Goal: Task Accomplishment & Management: Use online tool/utility

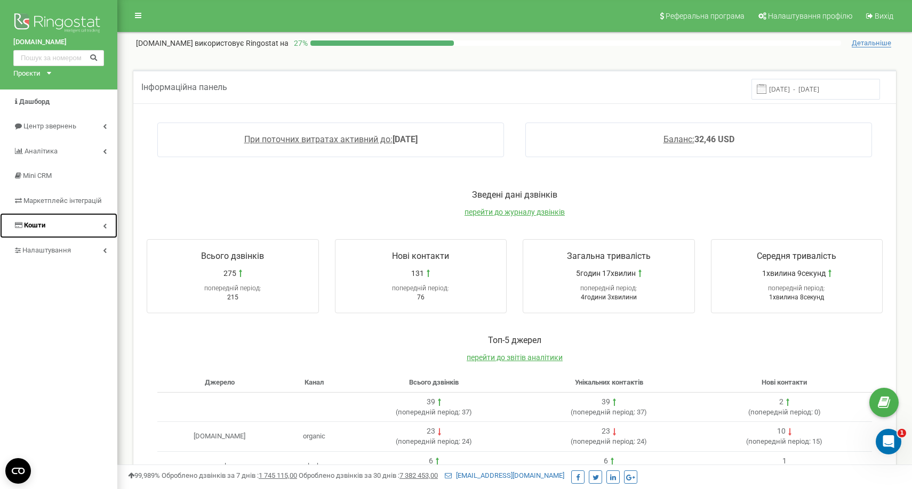
click at [90, 222] on link "Кошти" at bounding box center [58, 225] width 117 height 25
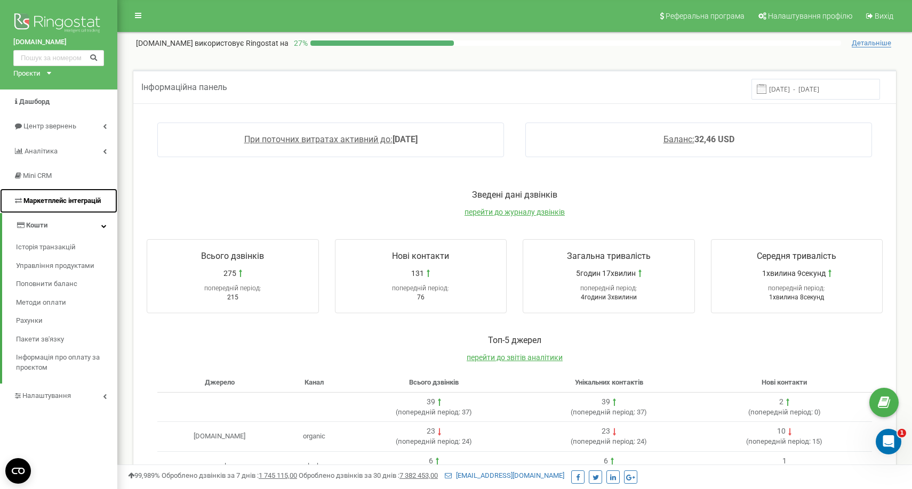
click at [93, 200] on span "Маркетплейс інтеграцій" at bounding box center [61, 201] width 77 height 8
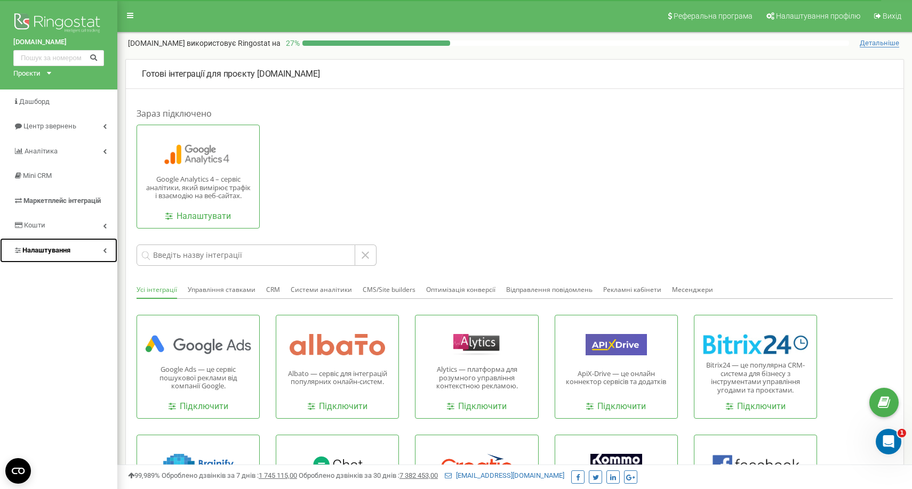
click at [112, 248] on link "Налаштування" at bounding box center [58, 250] width 117 height 25
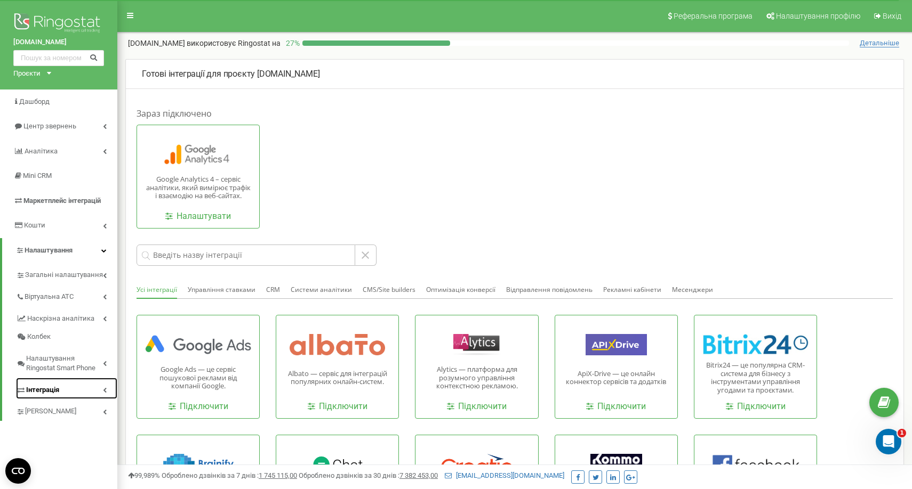
click at [106, 386] on link "Інтеграція" at bounding box center [66, 389] width 101 height 22
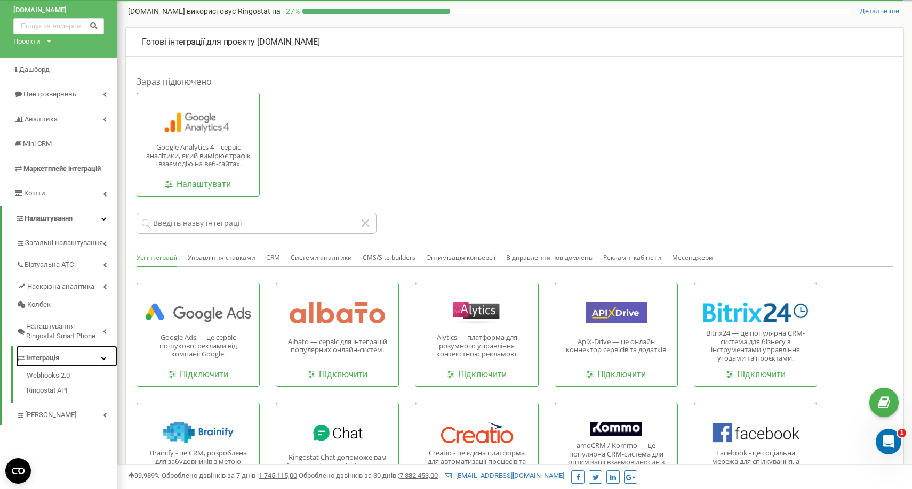
scroll to position [34, 0]
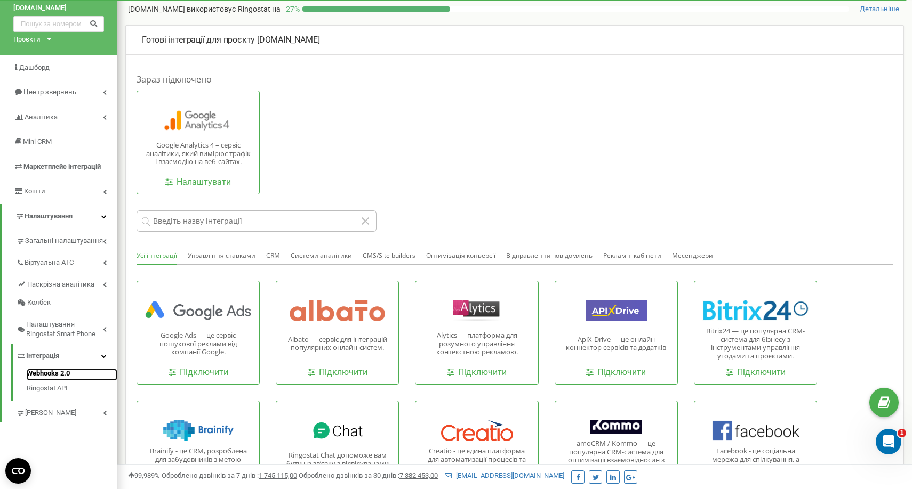
click at [72, 380] on link "Webhooks 2.0" at bounding box center [72, 375] width 91 height 13
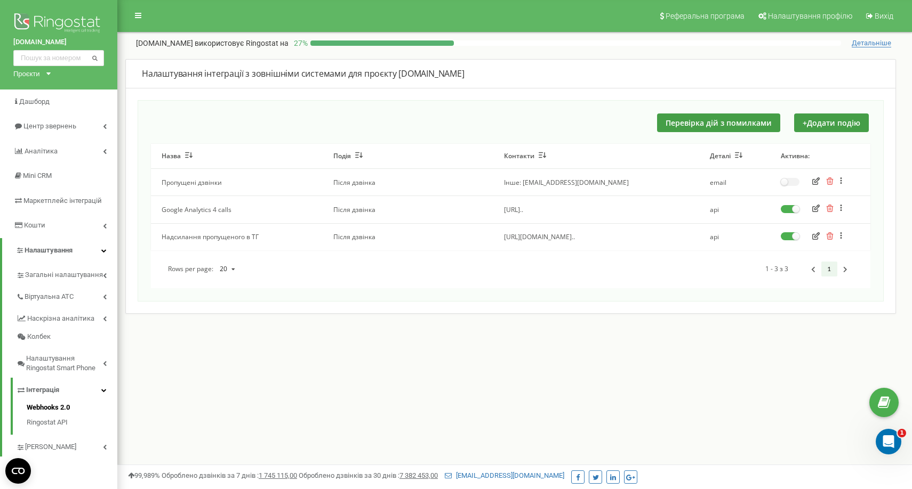
scroll to position [61, 0]
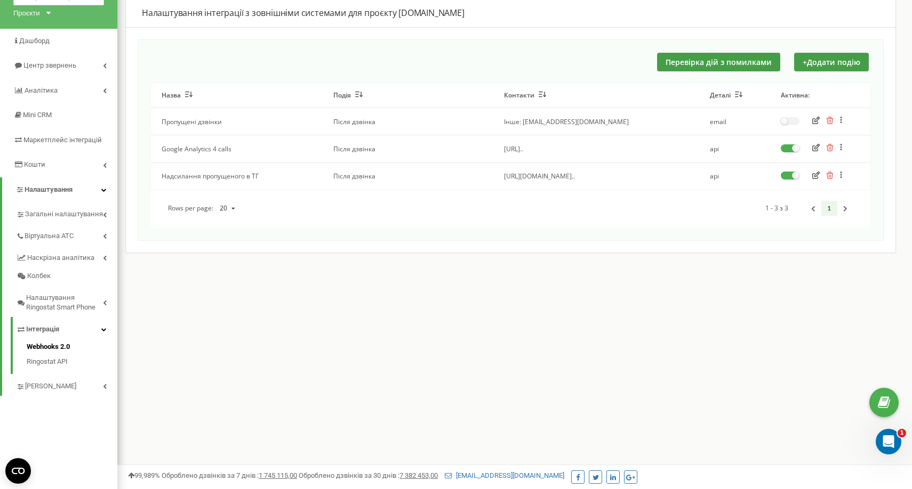
click at [819, 178] on icon "button" at bounding box center [815, 175] width 7 height 7
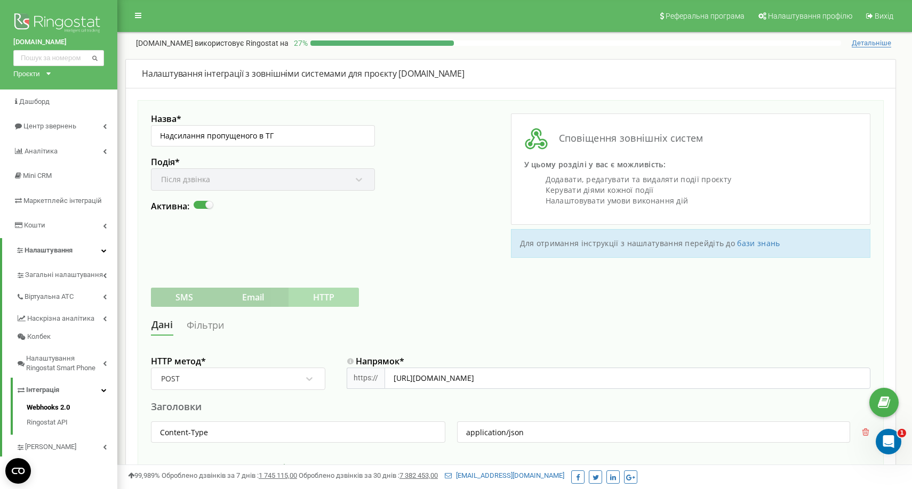
click at [208, 327] on link "Фільтри" at bounding box center [205, 326] width 38 height 20
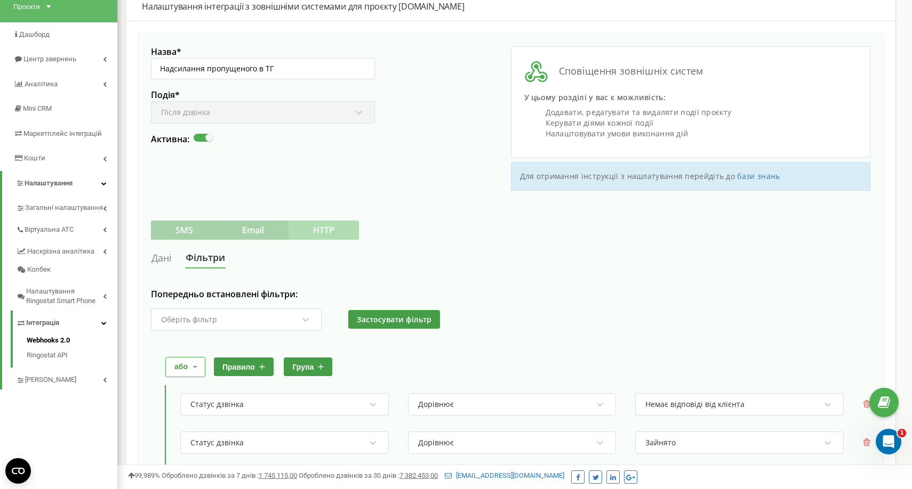
scroll to position [25, 0]
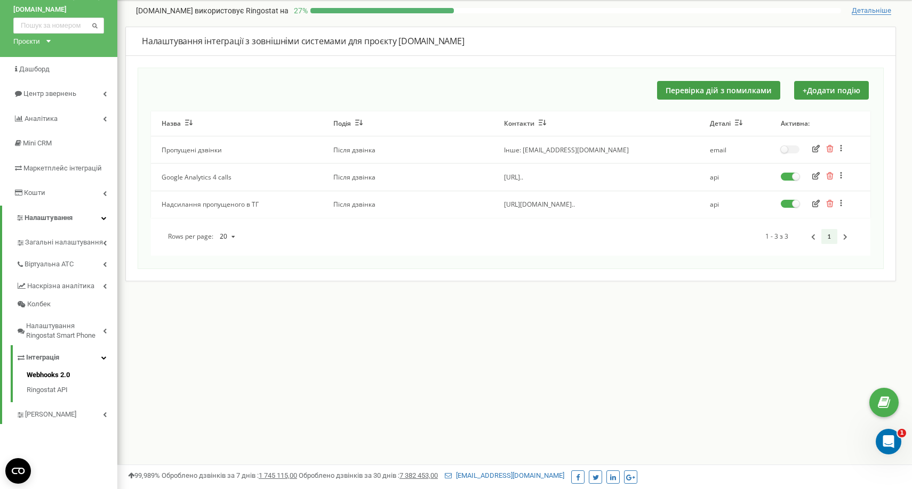
scroll to position [30, 0]
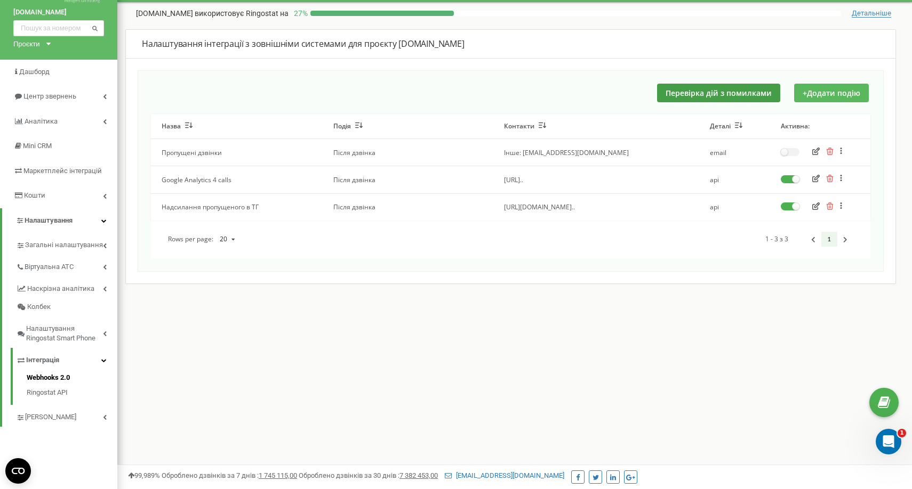
click at [824, 87] on button "+ Додати подію" at bounding box center [831, 93] width 75 height 19
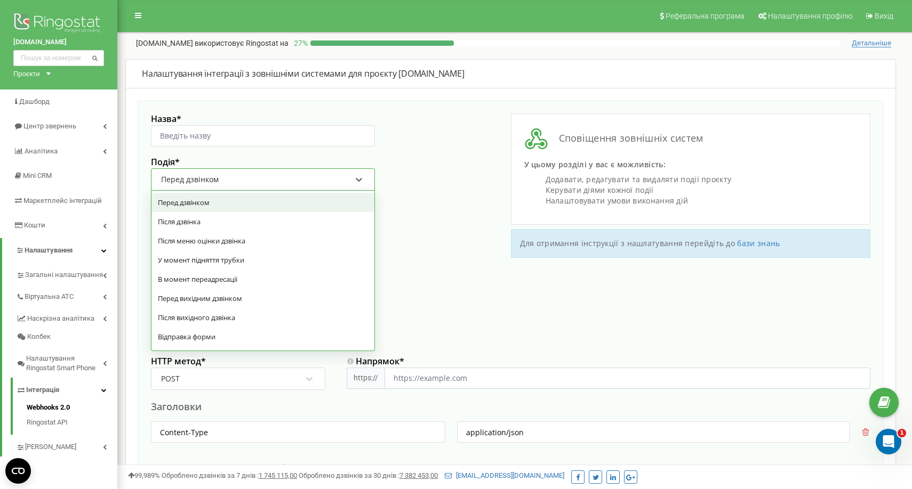
click at [313, 180] on div "Перед дзвінком" at bounding box center [256, 180] width 192 height 18
click at [261, 219] on div "Після дзвінка" at bounding box center [262, 221] width 223 height 19
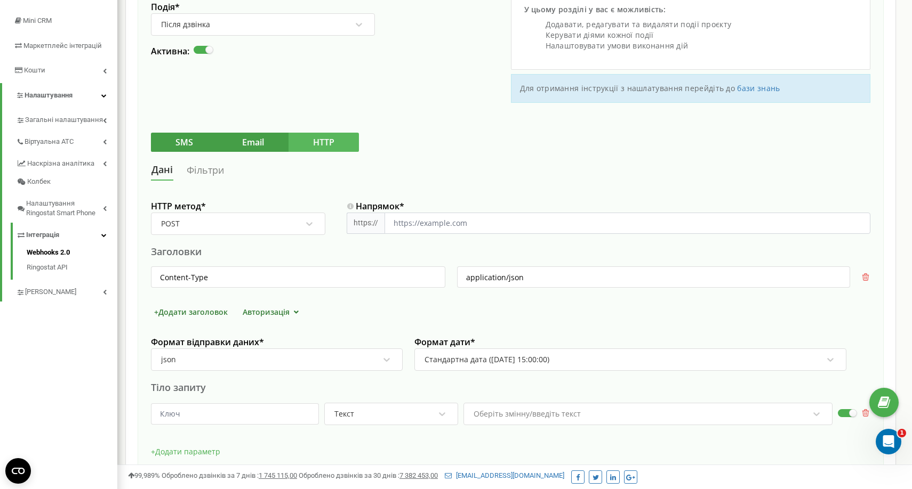
scroll to position [156, 0]
click at [300, 142] on button "HTTP" at bounding box center [323, 141] width 70 height 19
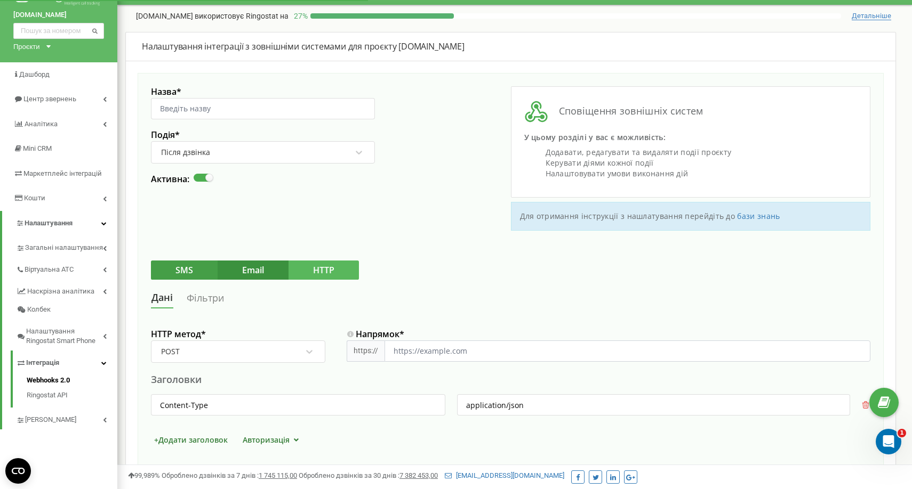
scroll to position [26, 0]
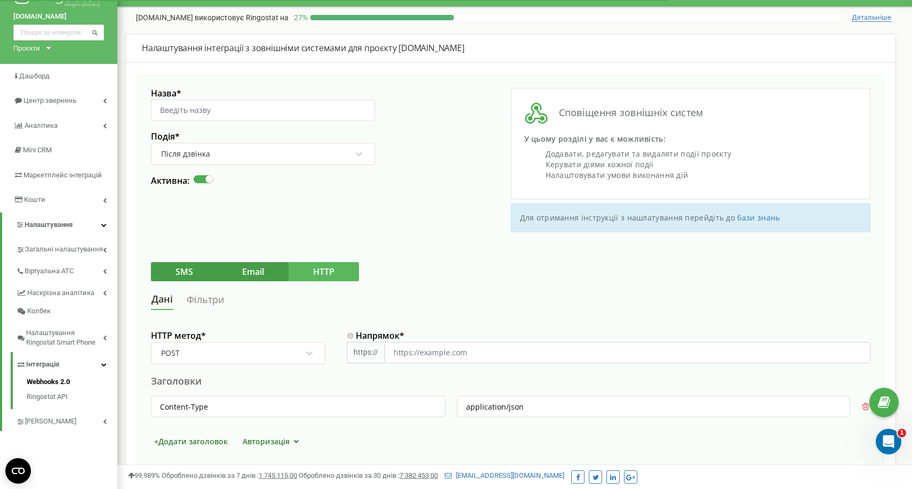
click at [272, 158] on div "Після дзвінка" at bounding box center [256, 154] width 192 height 18
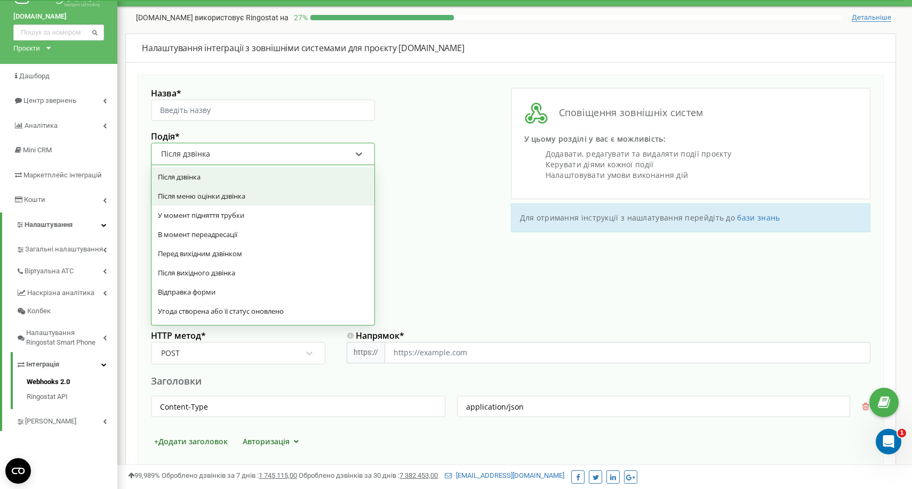
scroll to position [0, 0]
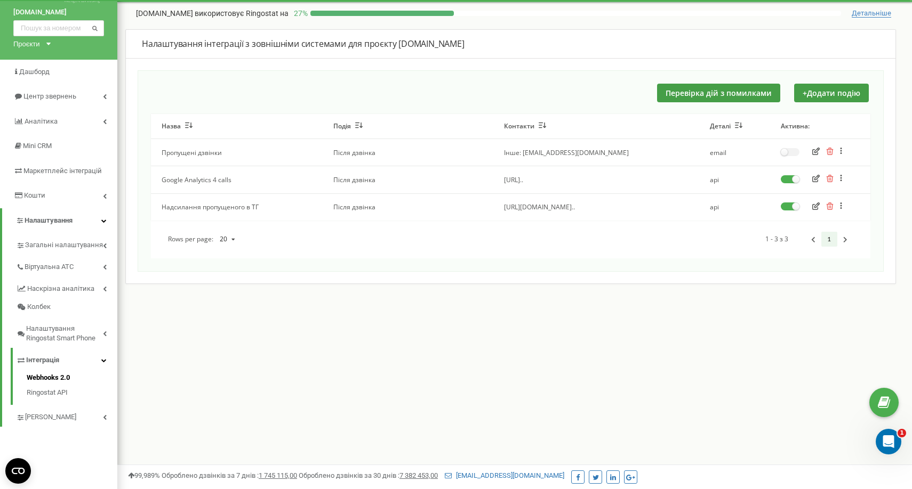
click at [816, 207] on icon "button" at bounding box center [815, 206] width 7 height 7
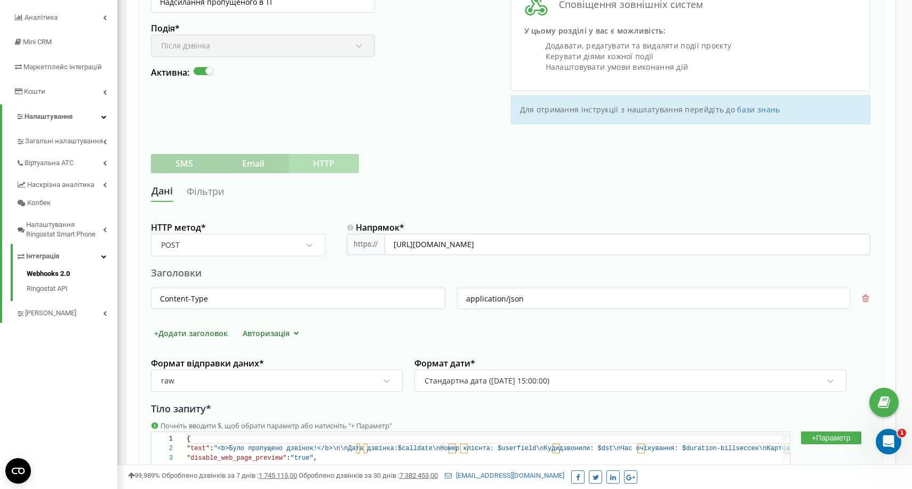
scroll to position [135, 0]
click at [221, 189] on link "Фільтри" at bounding box center [205, 191] width 38 height 20
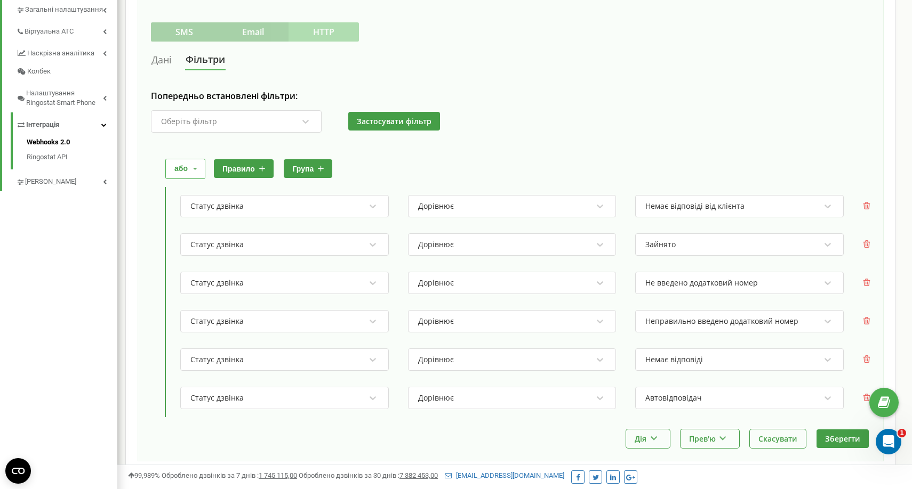
scroll to position [271, 0]
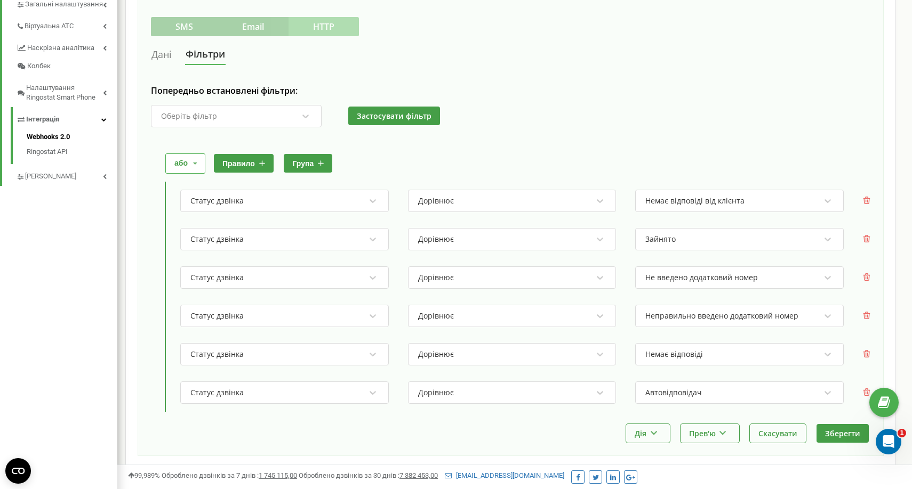
click at [247, 168] on button "правило" at bounding box center [244, 163] width 60 height 19
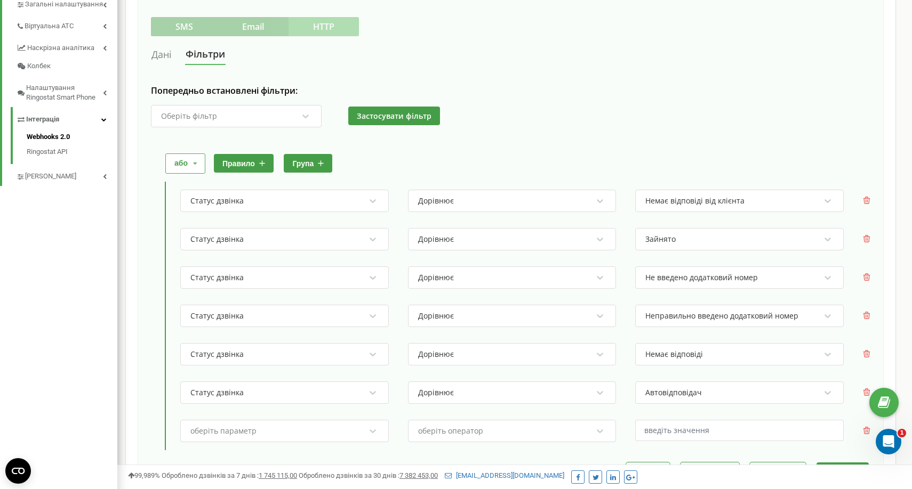
scroll to position [358, 0]
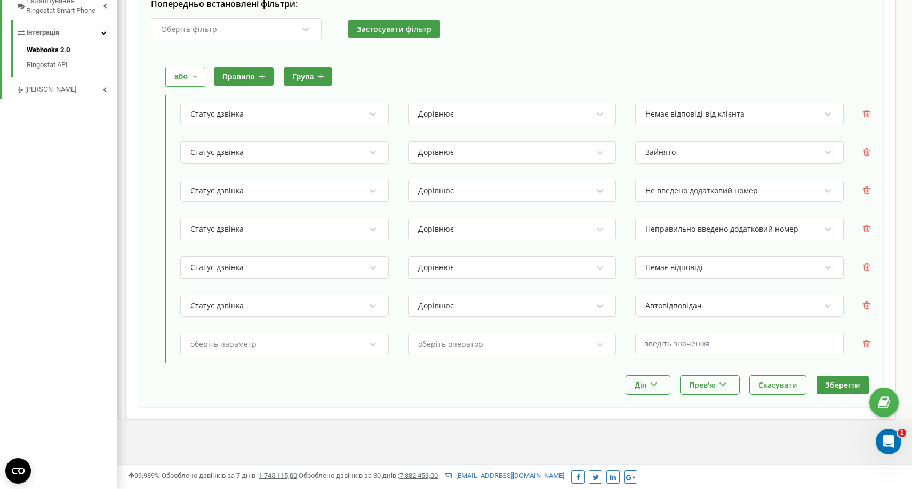
click at [266, 338] on div "оберіть параметр" at bounding box center [277, 344] width 176 height 18
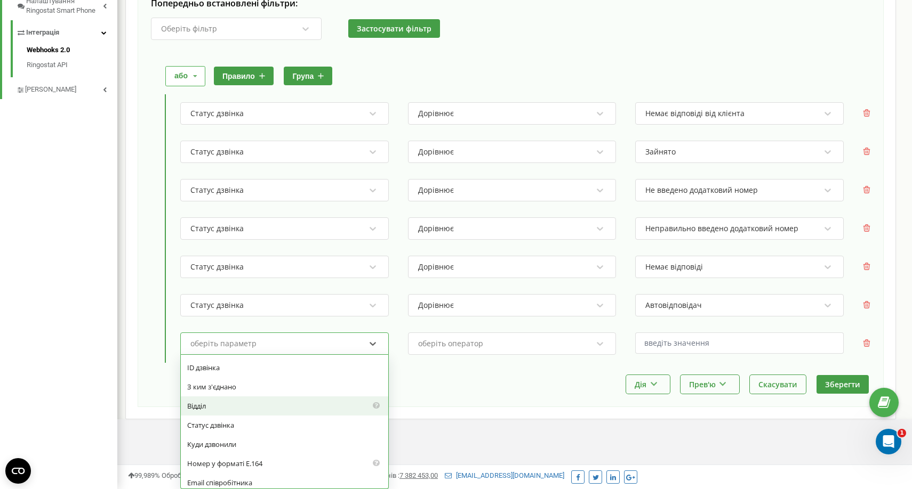
scroll to position [542, 0]
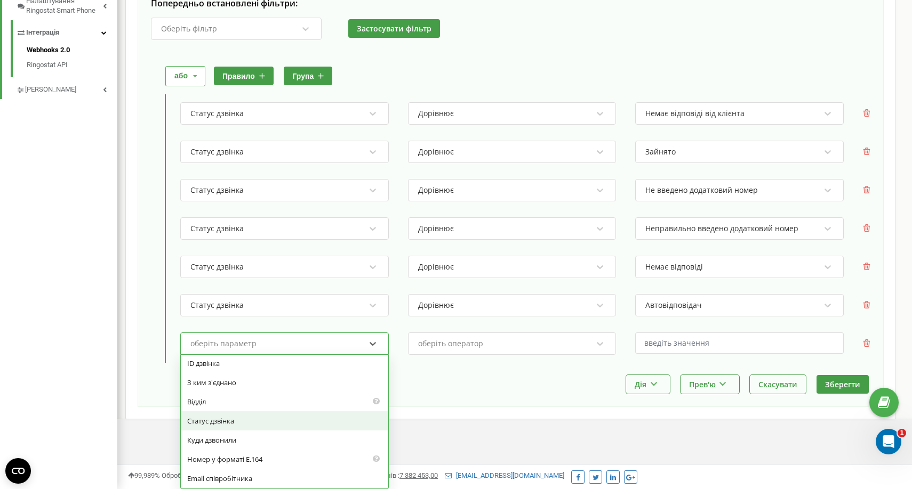
click at [256, 424] on div "Статус дзвінка" at bounding box center [284, 421] width 207 height 19
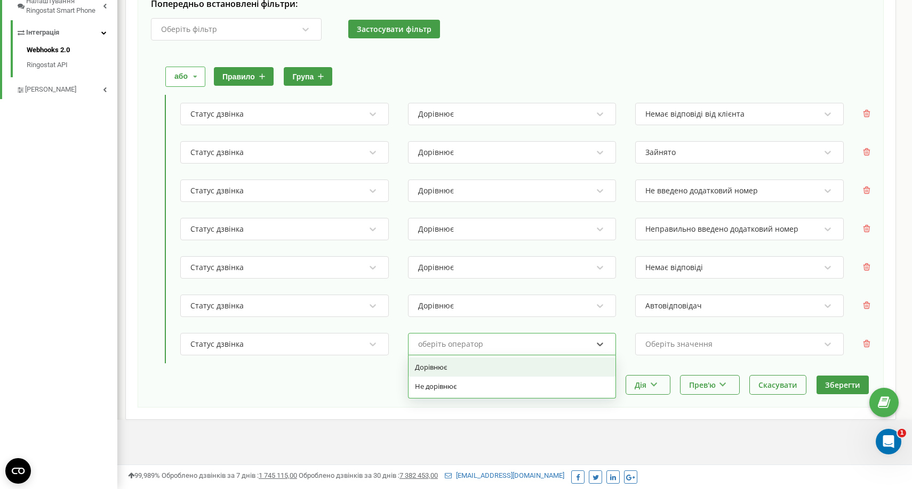
click at [518, 353] on div "оберіть оператор" at bounding box center [505, 344] width 176 height 18
click at [515, 365] on div "Дорівнює" at bounding box center [511, 367] width 207 height 19
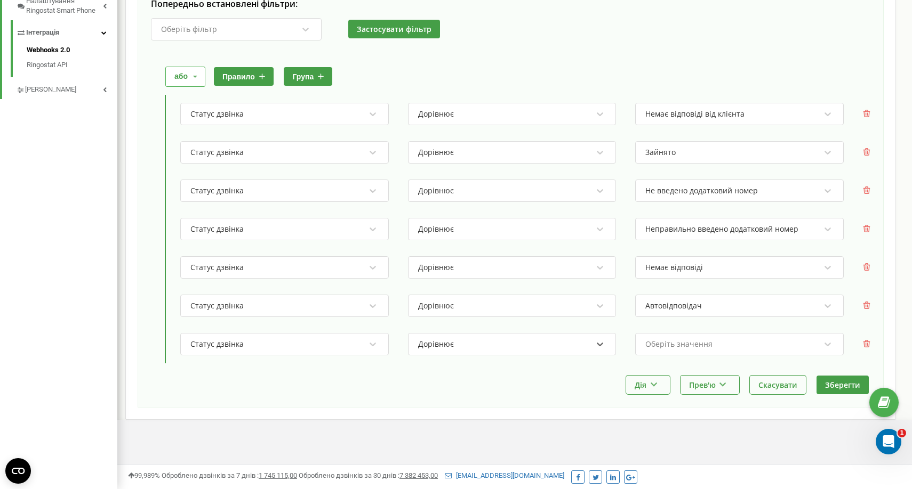
click at [697, 343] on div "Оберіть значення" at bounding box center [678, 344] width 67 height 7
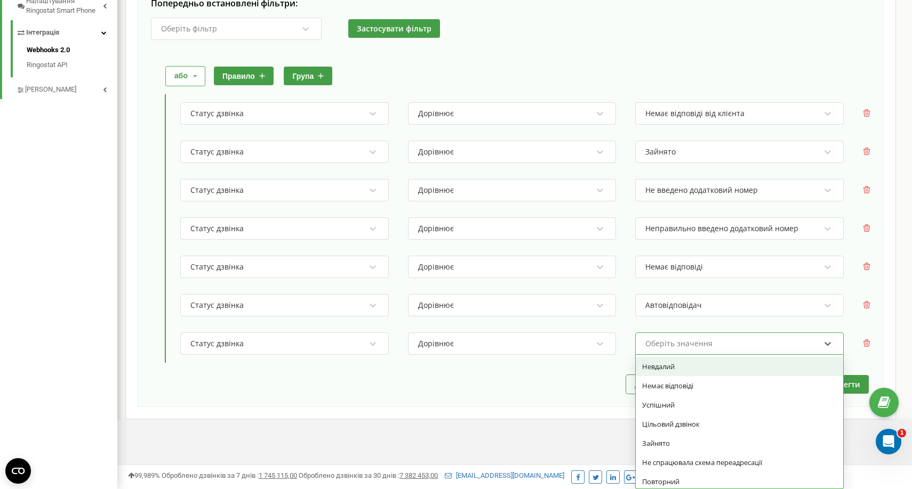
click at [689, 370] on div "Невдалий" at bounding box center [738, 366] width 207 height 19
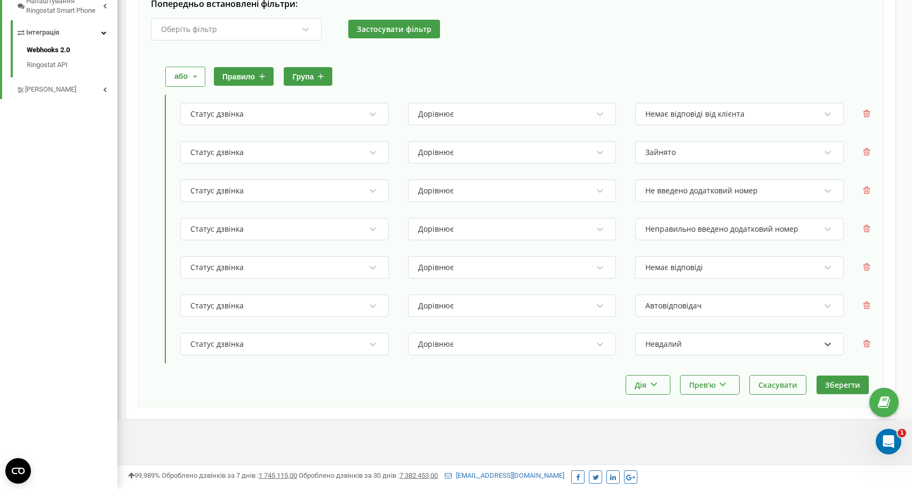
click at [671, 380] on div "Дія Зробити копію Змінити момент відправки Видалити" at bounding box center [653, 385] width 54 height 19
click at [660, 381] on button "Дія" at bounding box center [648, 385] width 44 height 19
click at [251, 77] on button "правило" at bounding box center [244, 76] width 60 height 19
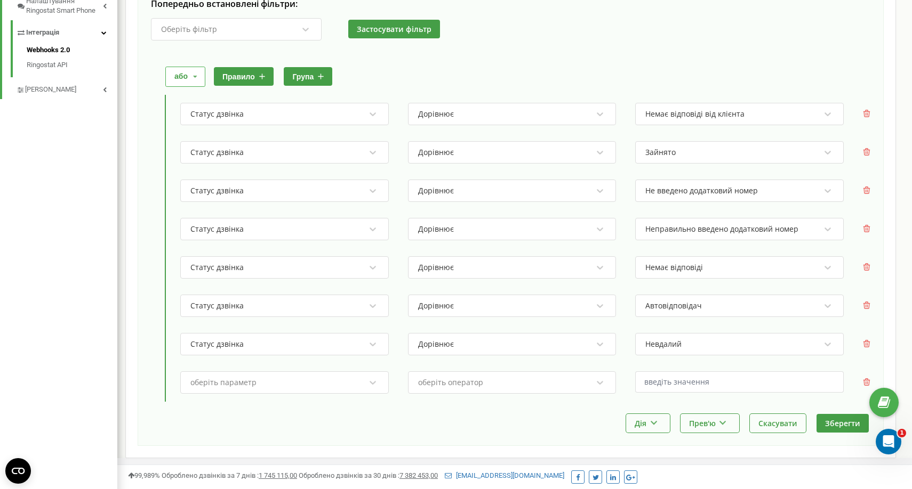
click at [281, 384] on div "оберіть параметр" at bounding box center [284, 383] width 208 height 22
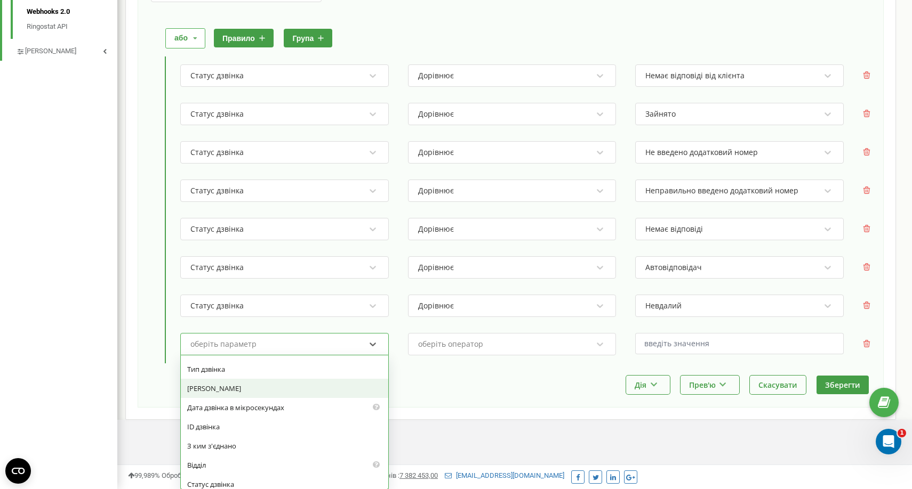
scroll to position [583, 0]
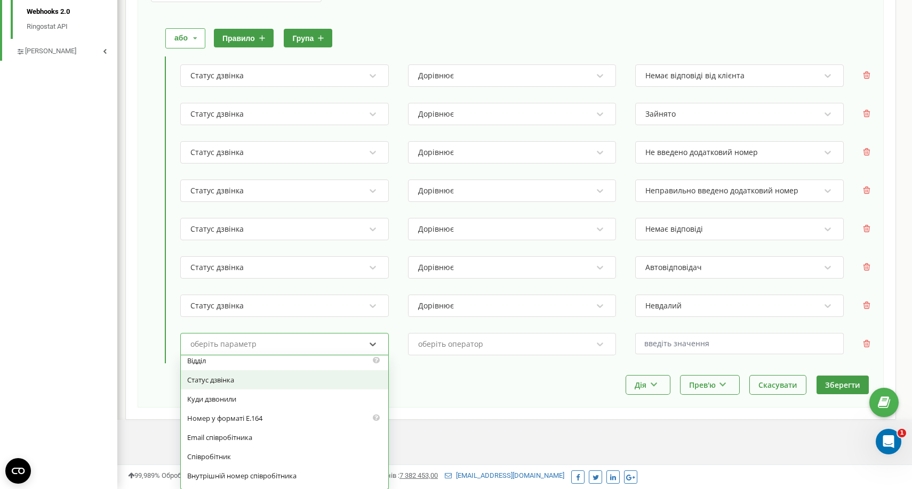
click at [260, 385] on div "Статус дзвінка" at bounding box center [284, 379] width 207 height 19
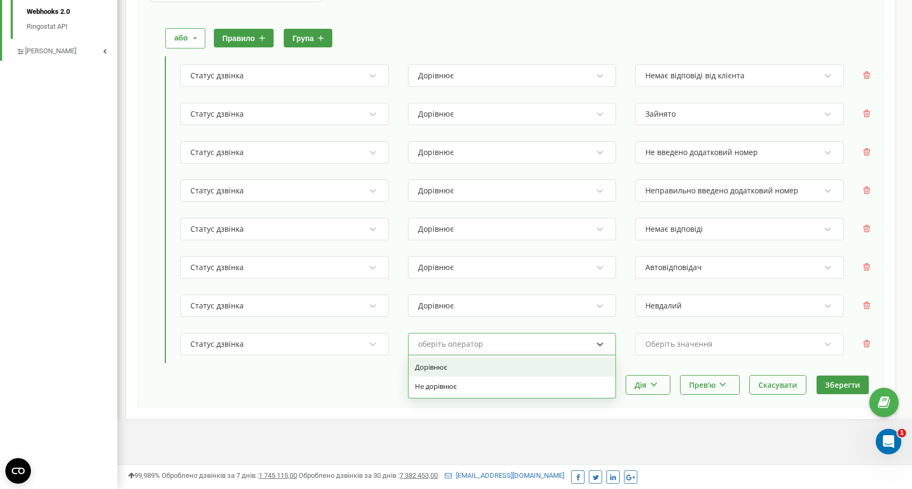
click at [475, 342] on div "оберіть оператор" at bounding box center [450, 344] width 65 height 7
click at [467, 368] on div "Дорівнює" at bounding box center [511, 367] width 207 height 19
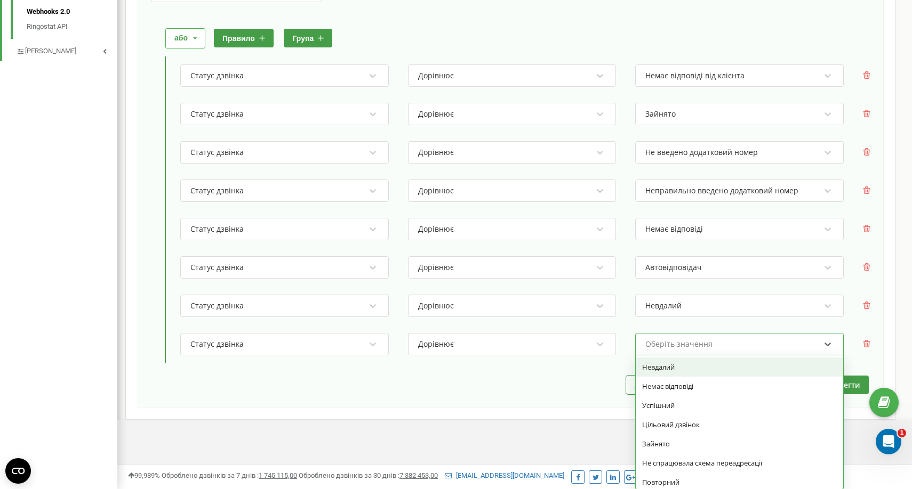
click at [679, 341] on div "Оберіть значення" at bounding box center [678, 344] width 67 height 7
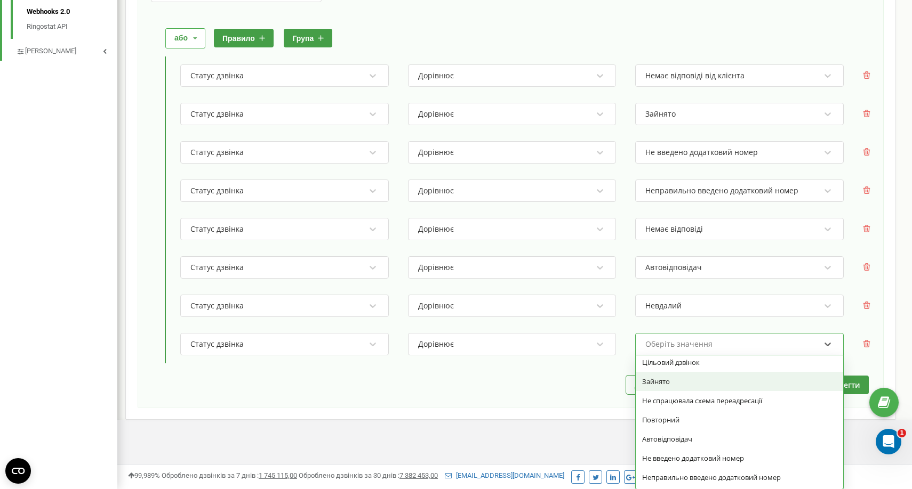
scroll to position [49, 0]
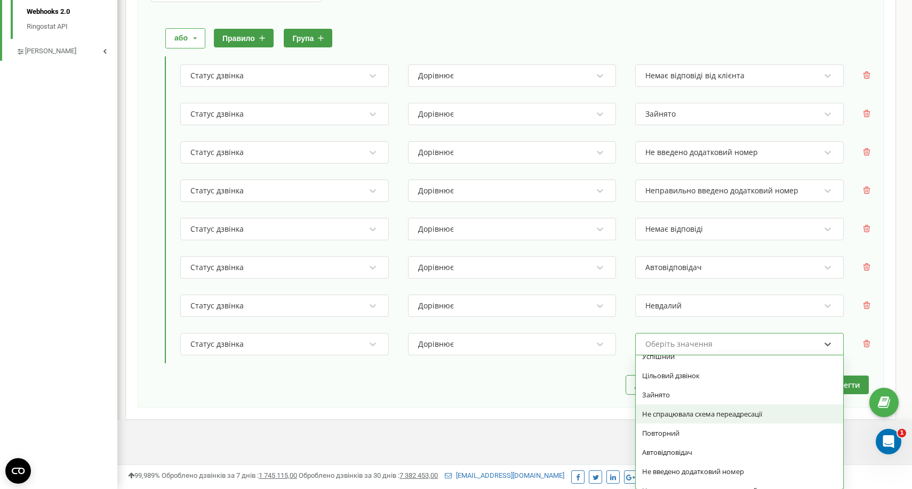
click at [699, 408] on div "Не спрацювала схема переадресації" at bounding box center [738, 414] width 207 height 19
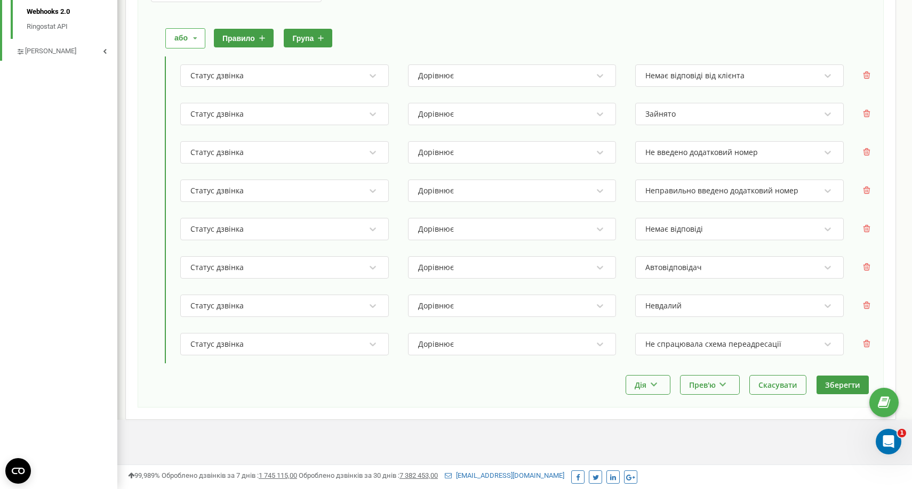
click at [242, 38] on button "правило" at bounding box center [244, 38] width 60 height 19
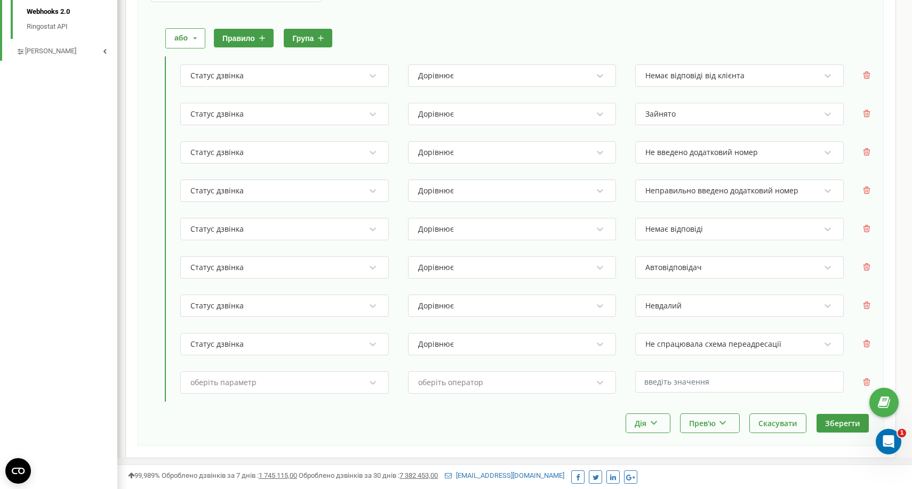
click at [244, 44] on button "правило" at bounding box center [244, 38] width 60 height 19
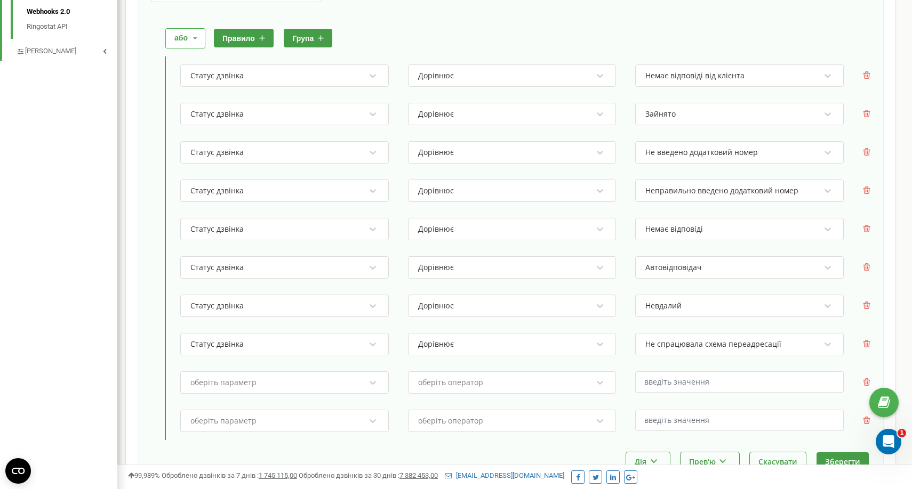
scroll to position [473, 0]
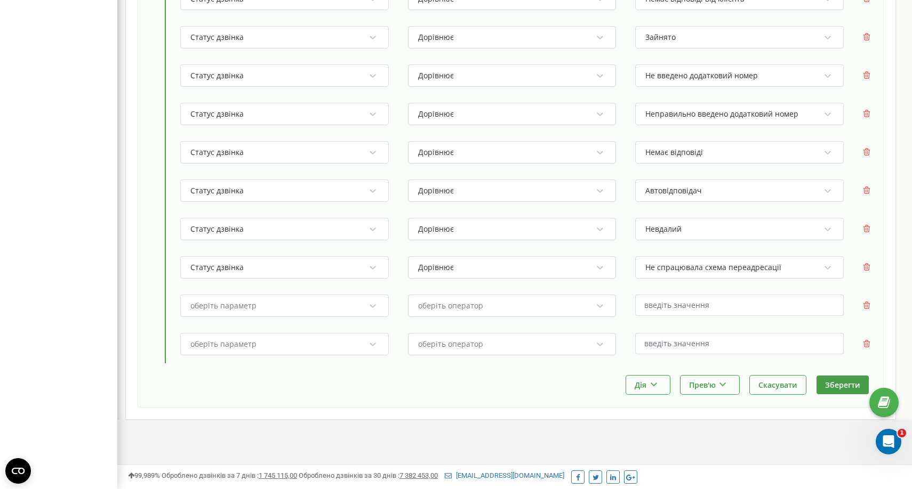
click at [299, 291] on div "оберіть параметр оберіть оператор" at bounding box center [521, 306] width 698 height 38
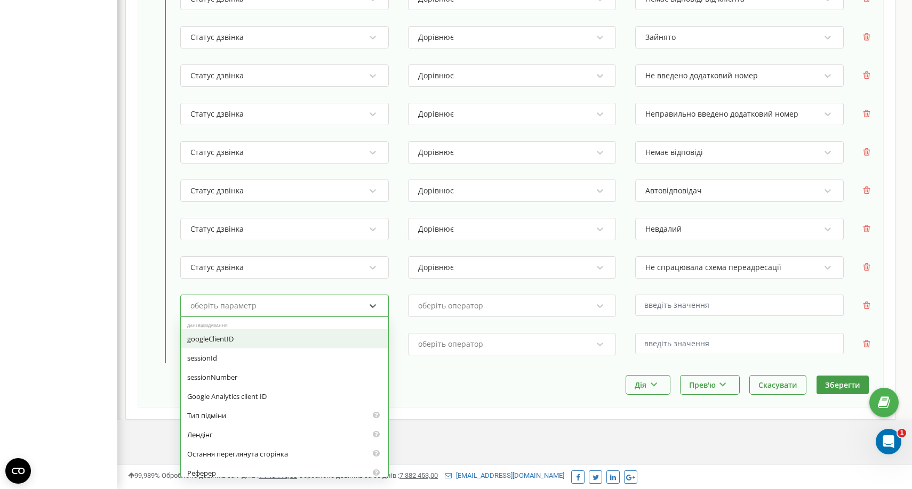
click at [296, 303] on div "оберіть параметр" at bounding box center [277, 306] width 176 height 18
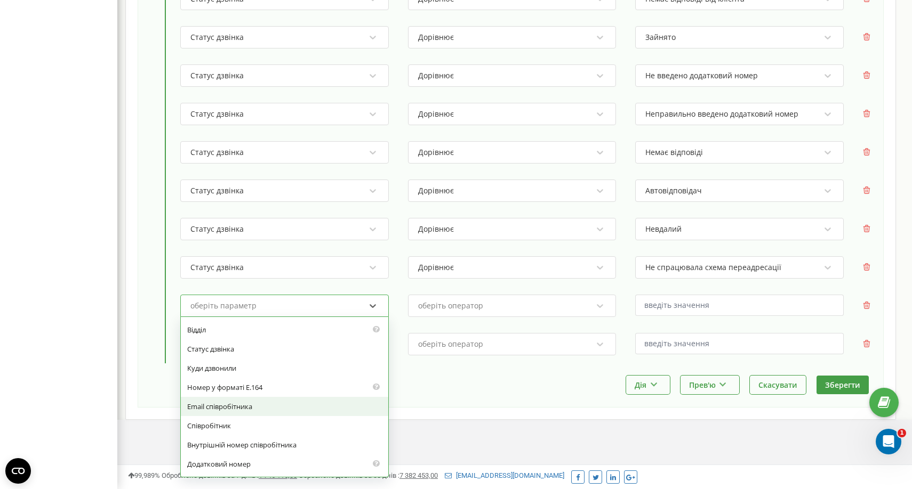
scroll to position [571, 0]
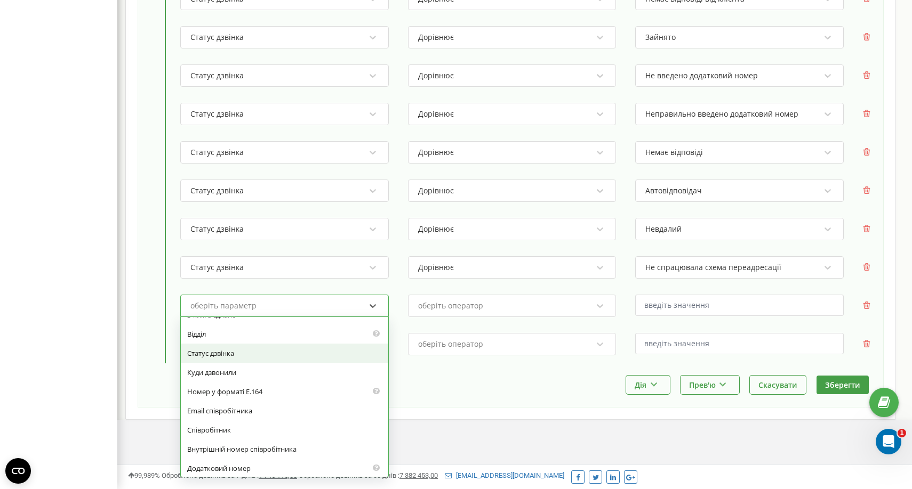
click at [260, 357] on div "Статус дзвінка" at bounding box center [284, 353] width 207 height 19
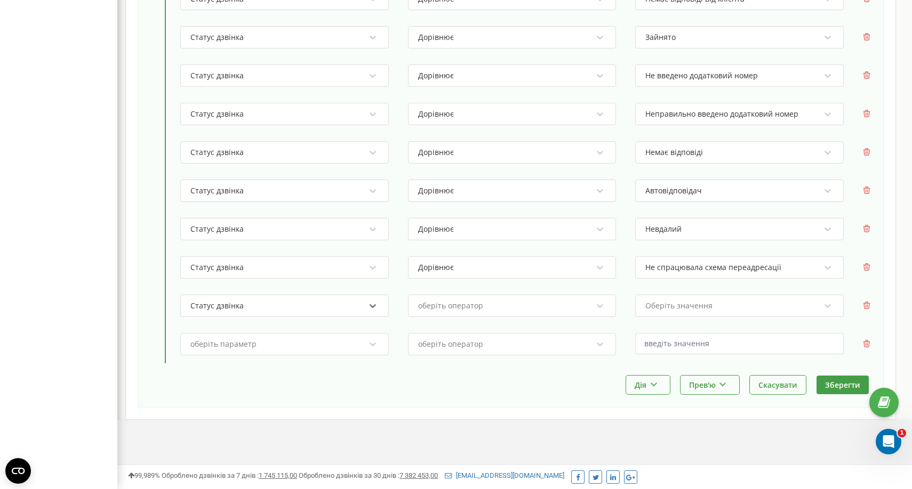
click at [480, 310] on div "оберіть оператор" at bounding box center [450, 305] width 65 height 7
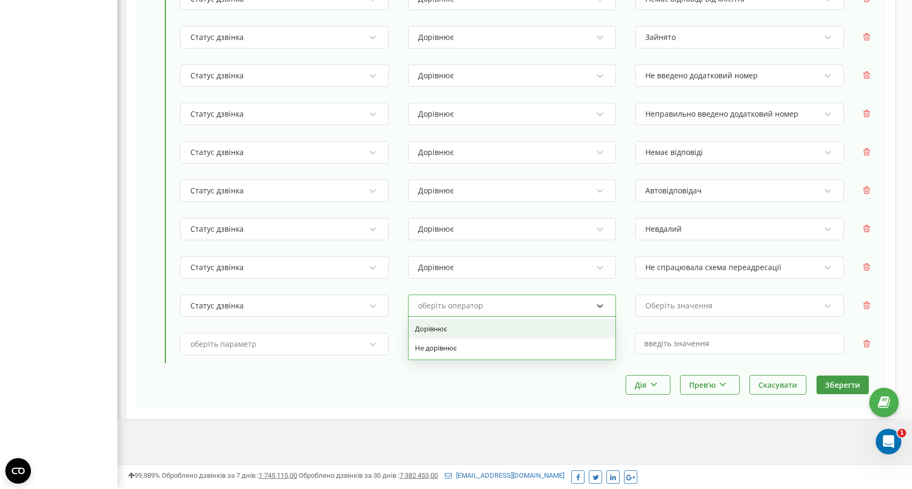
click at [477, 323] on div "Дорівнює" at bounding box center [511, 328] width 207 height 19
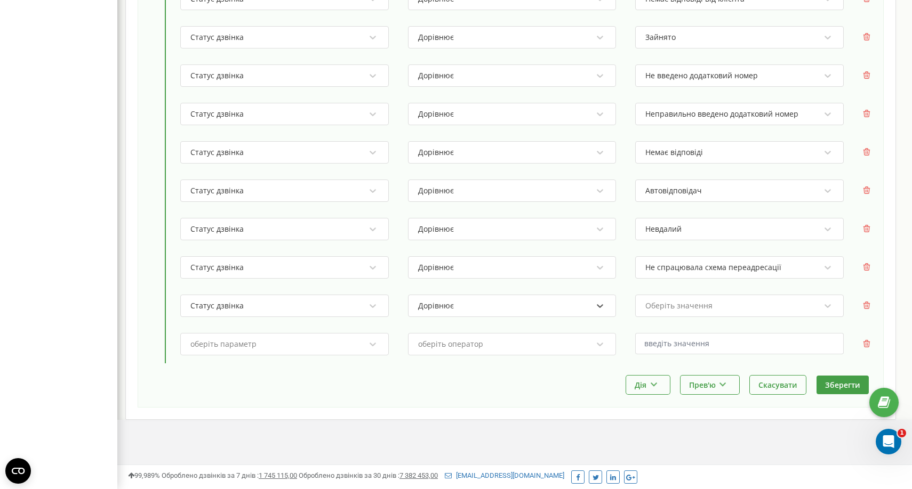
click at [703, 313] on div "Оберіть значення" at bounding box center [732, 306] width 176 height 18
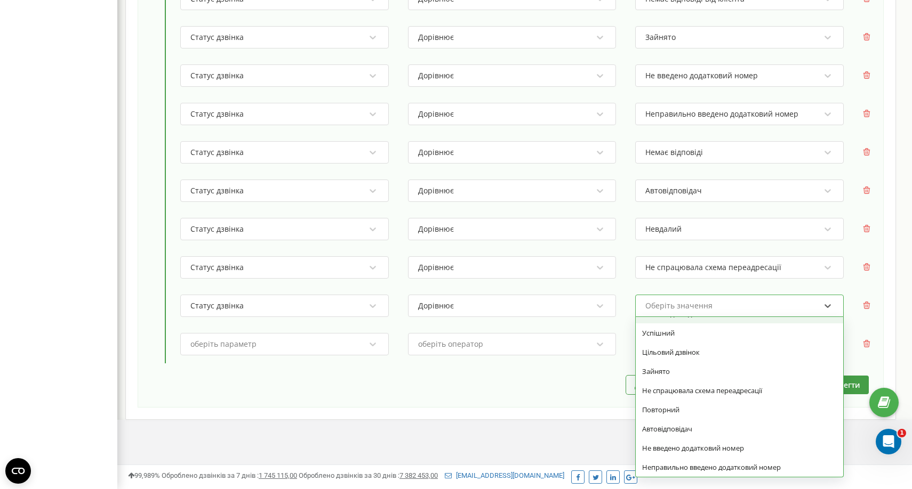
scroll to position [75, 0]
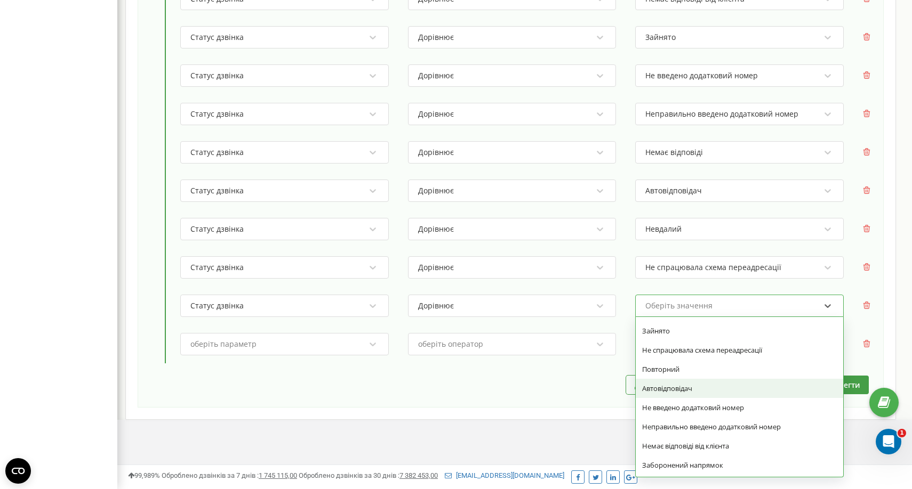
click at [595, 368] on div "Попередньо встановлені фільтри: Оберіть фільтр Застосувати фільтр Поле незаповн…" at bounding box center [510, 125] width 719 height 499
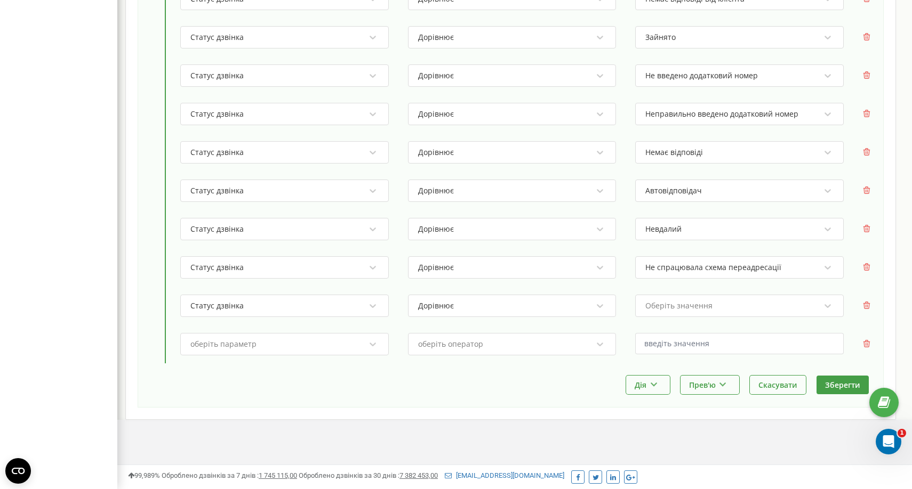
click at [756, 303] on div "Оберіть значення" at bounding box center [732, 306] width 176 height 18
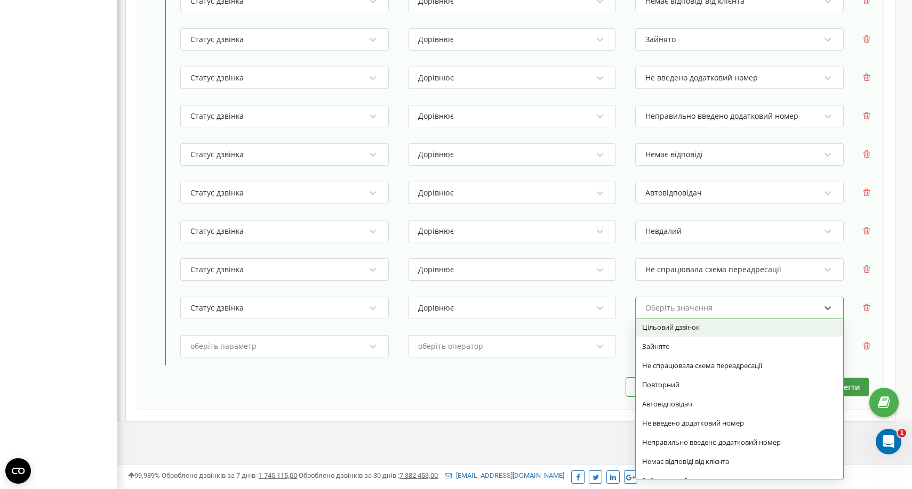
scroll to position [473, 0]
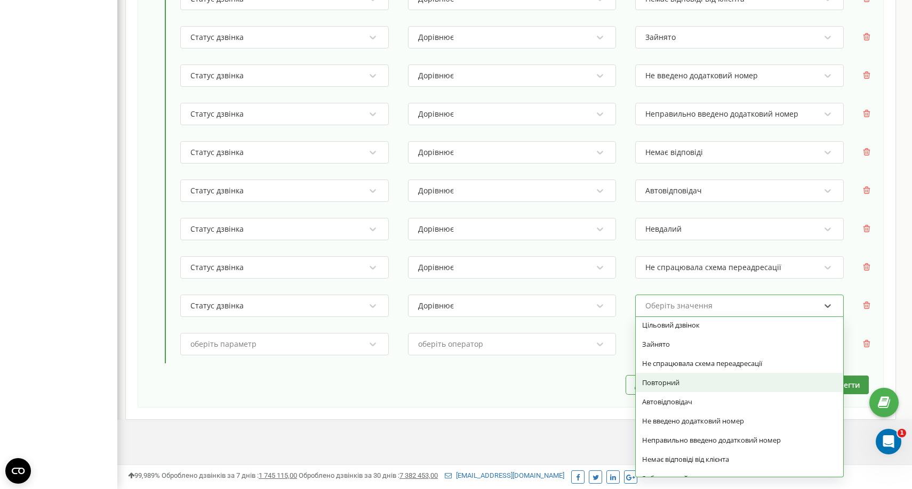
click at [674, 382] on div "Повторний" at bounding box center [738, 382] width 207 height 19
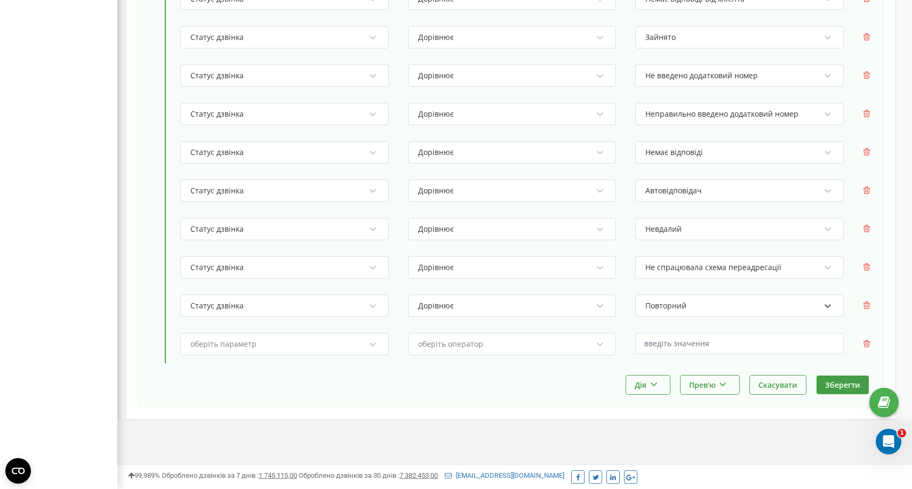
click at [871, 338] on div "Назва * Надсилання пропущеного в ТГ Подія * Після дзвінка Активна: Сповіщення з…" at bounding box center [511, 17] width 746 height 780
click at [865, 342] on icon at bounding box center [866, 343] width 7 height 7
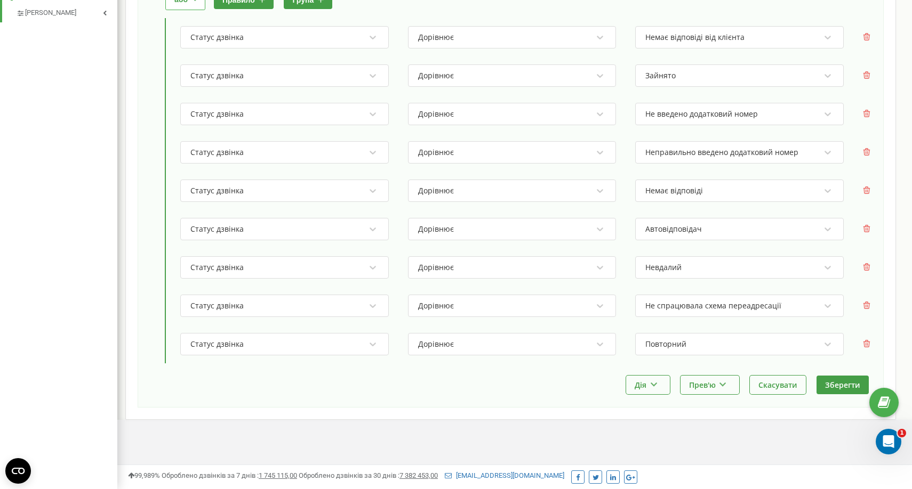
scroll to position [434, 0]
click at [852, 384] on button "Зберегти" at bounding box center [842, 385] width 52 height 19
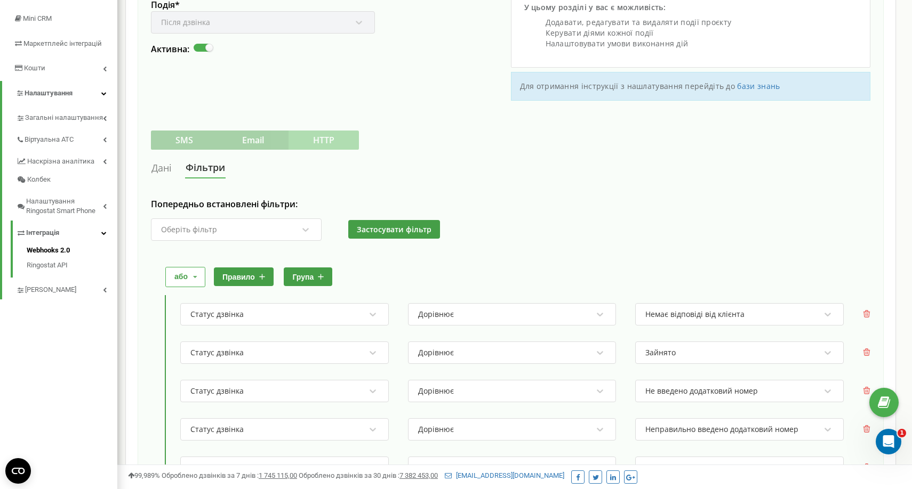
scroll to position [0, 0]
